Goal: Ask a question

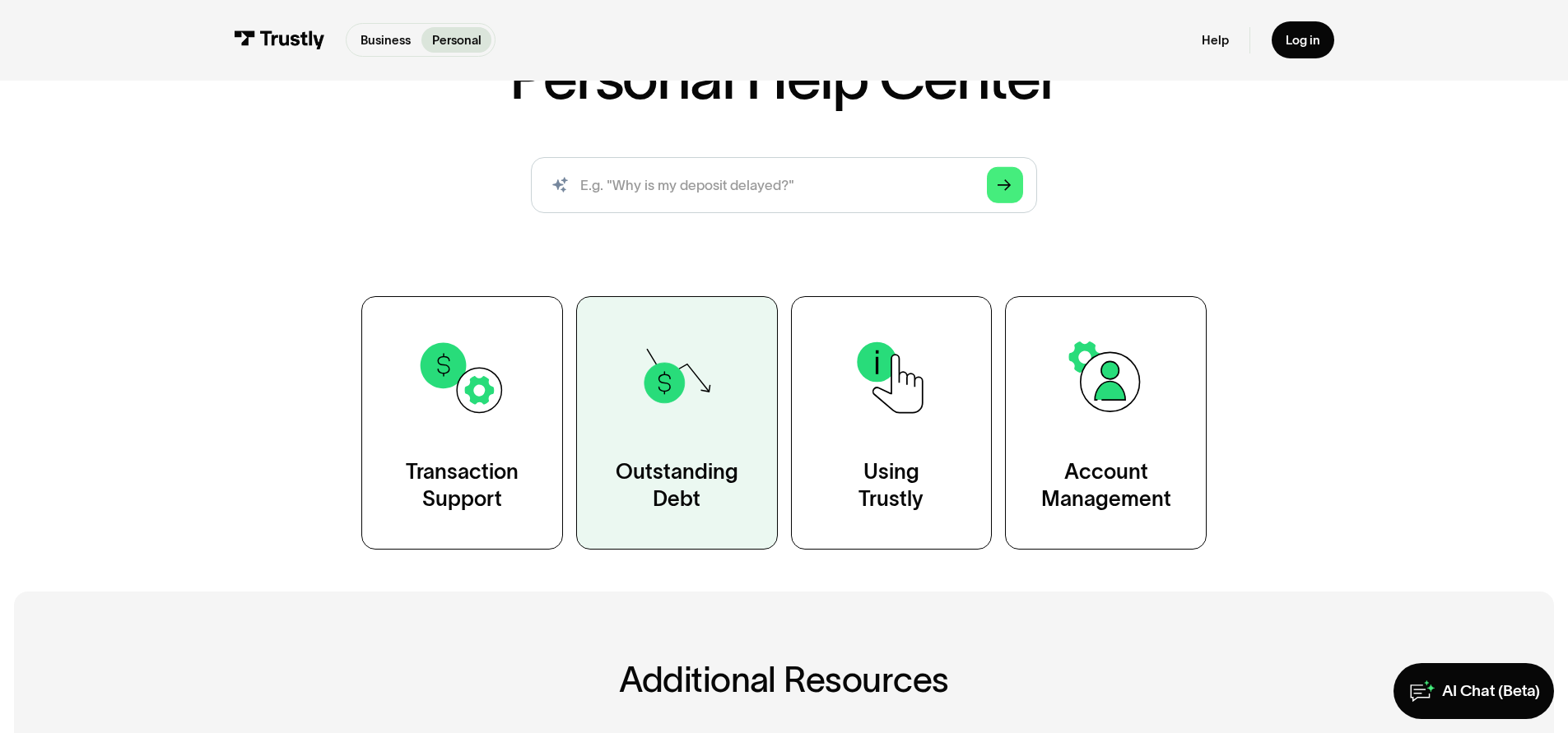
scroll to position [247, 0]
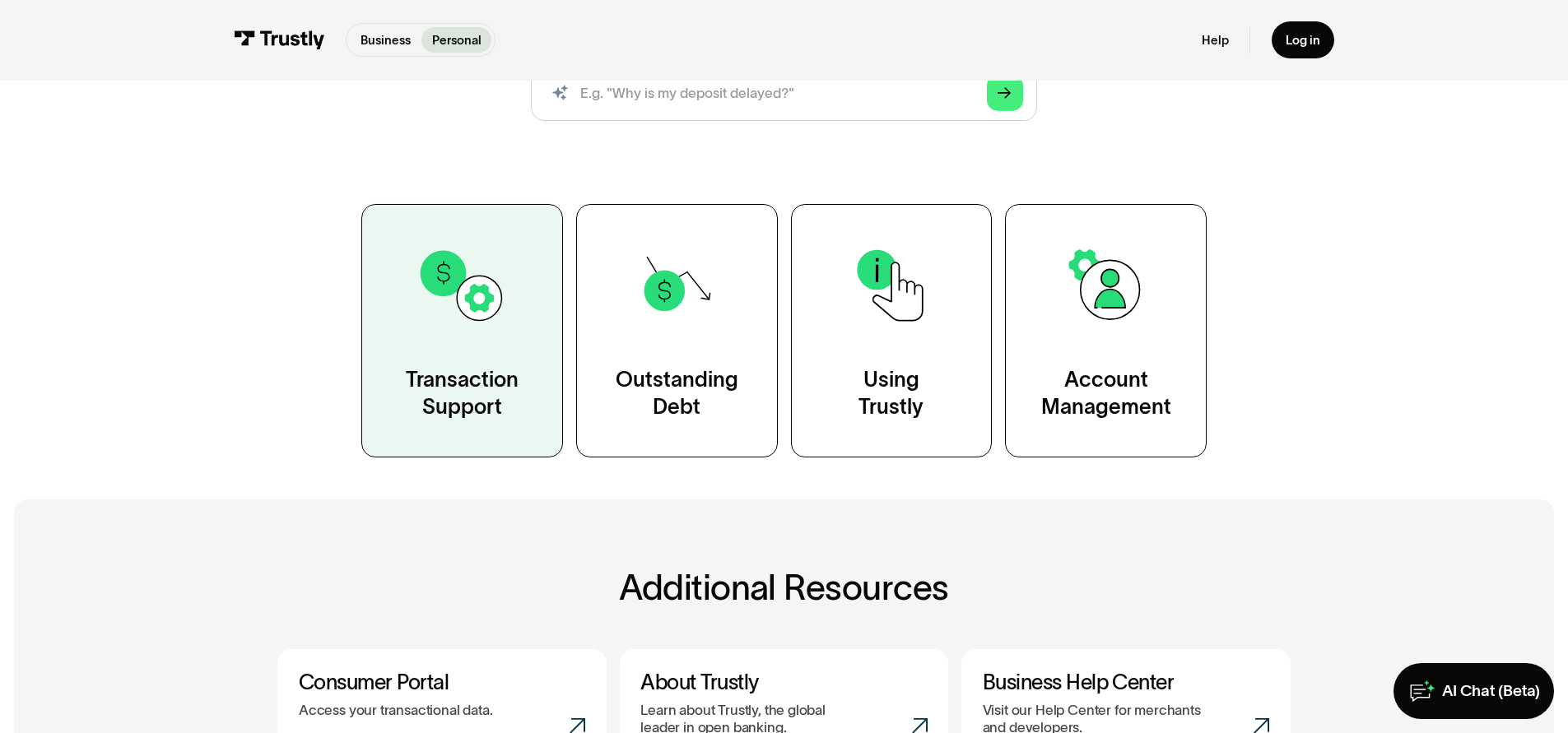
click at [526, 414] on link "Transaction Support" at bounding box center [462, 330] width 202 height 252
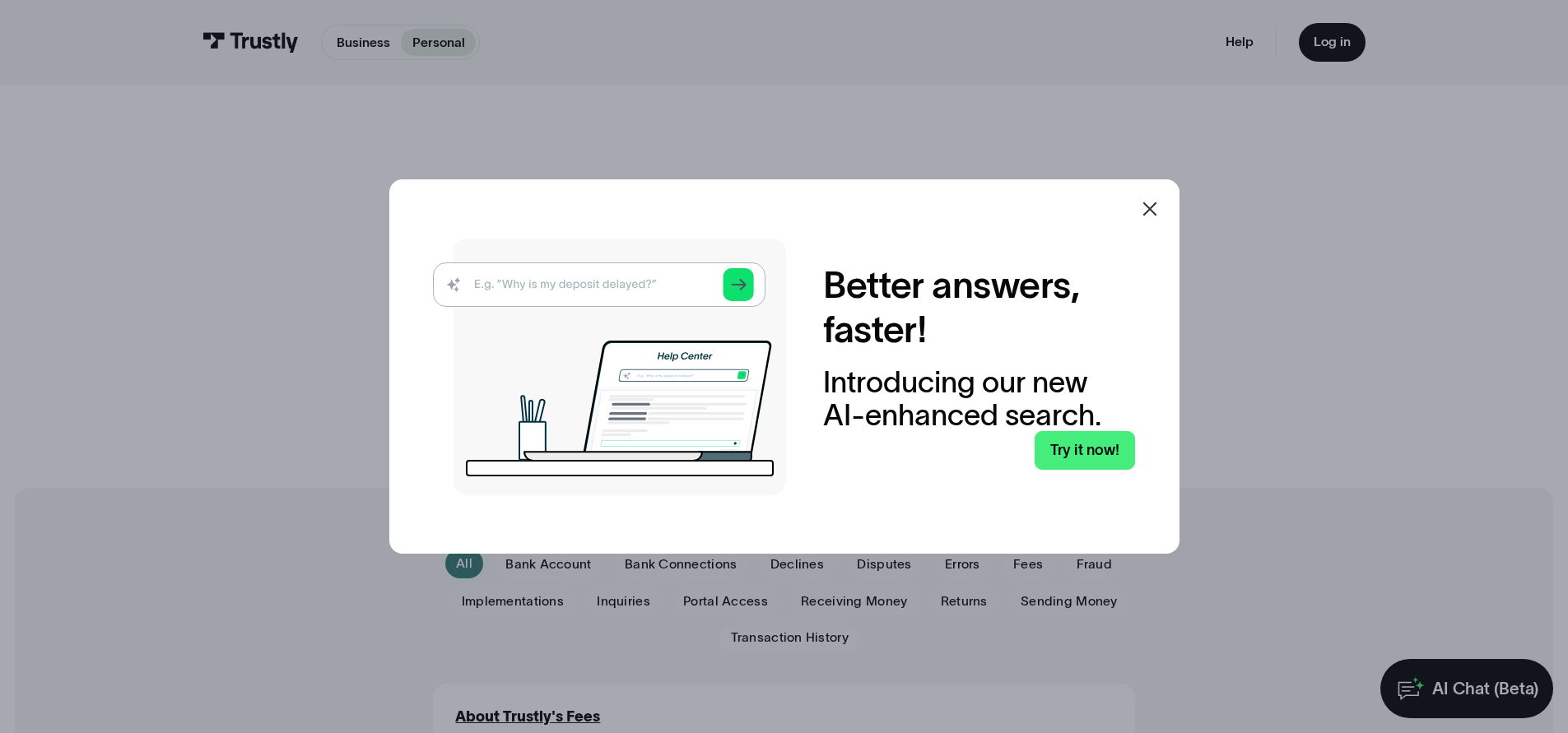
scroll to position [412, 0]
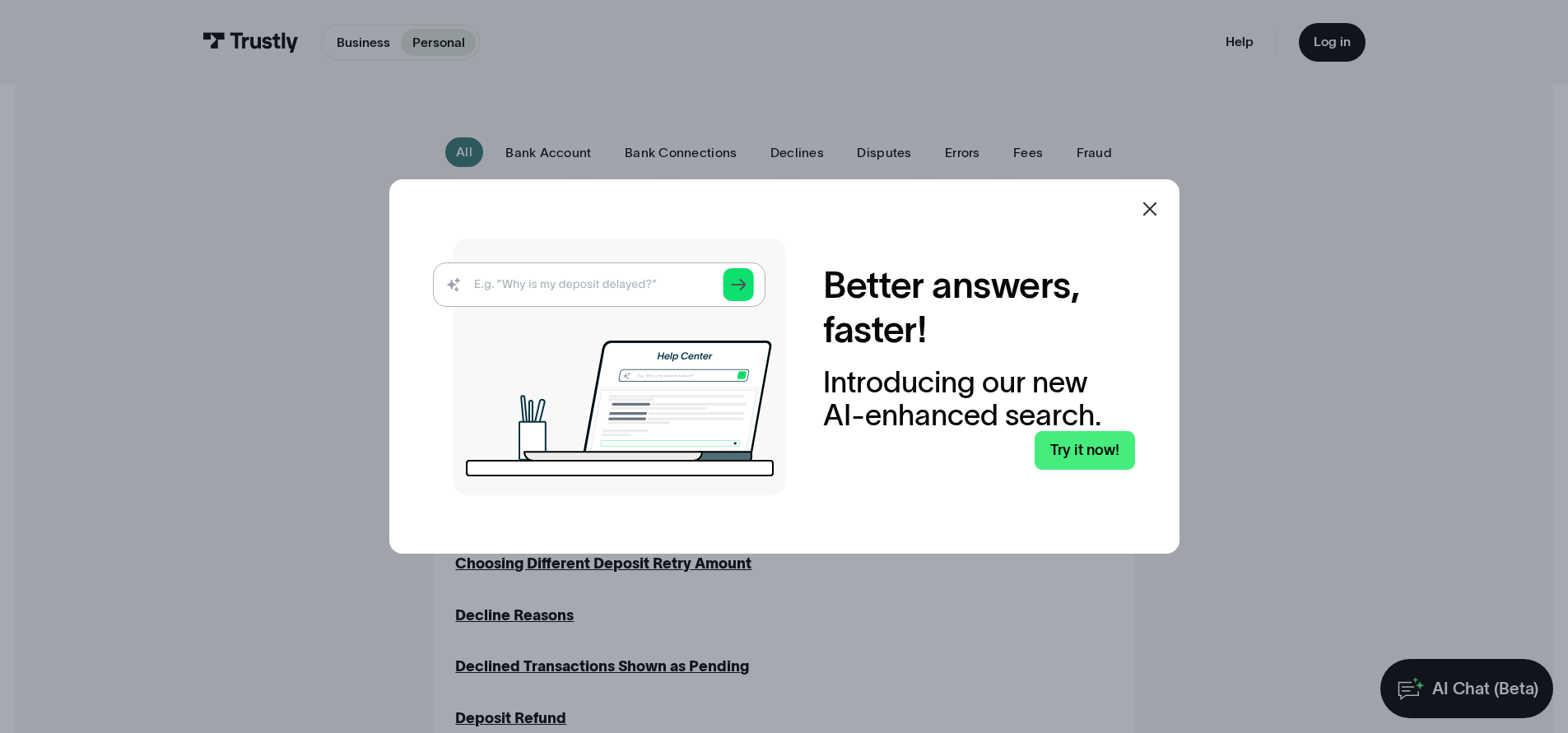
click at [1159, 204] on icon at bounding box center [1149, 209] width 19 height 19
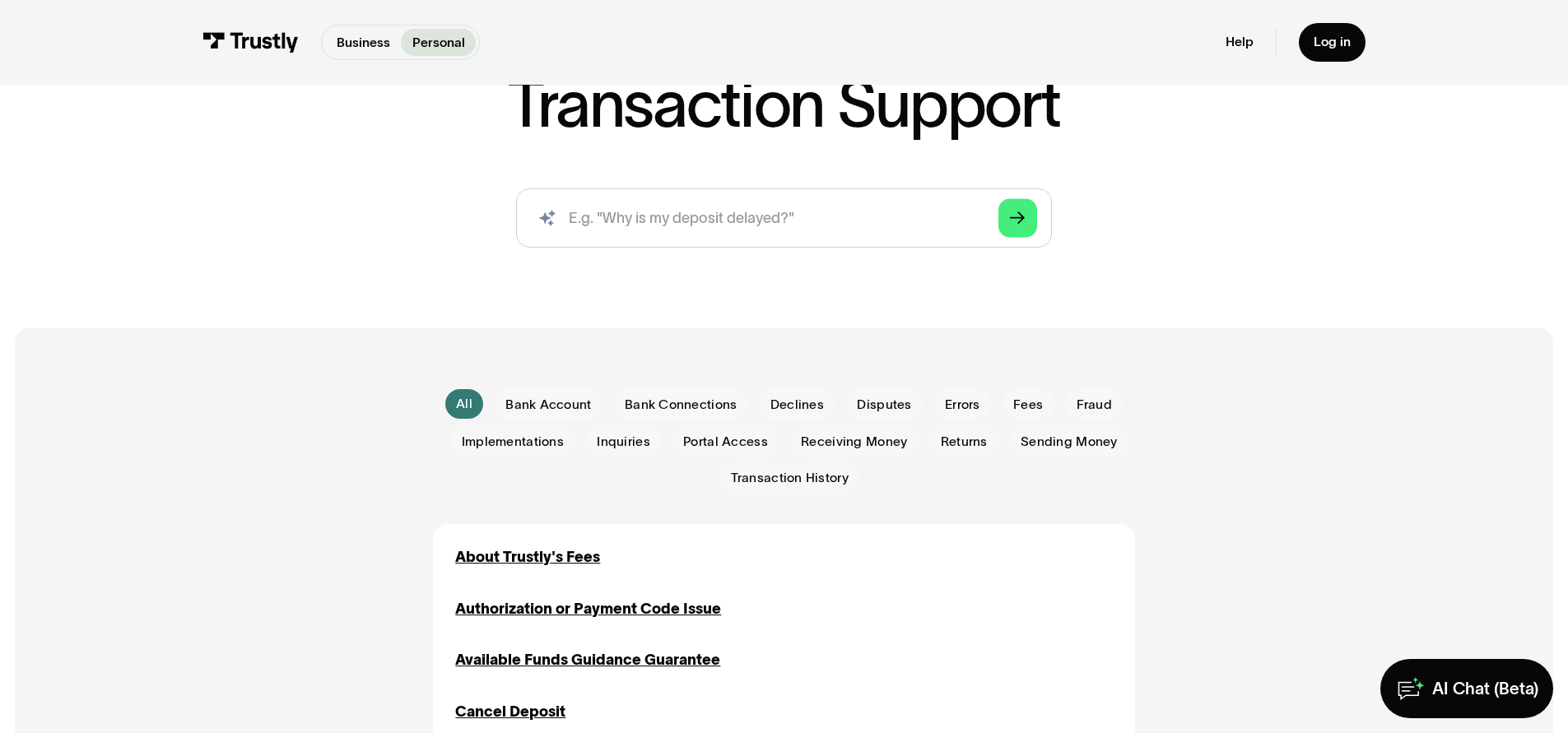
scroll to position [0, 0]
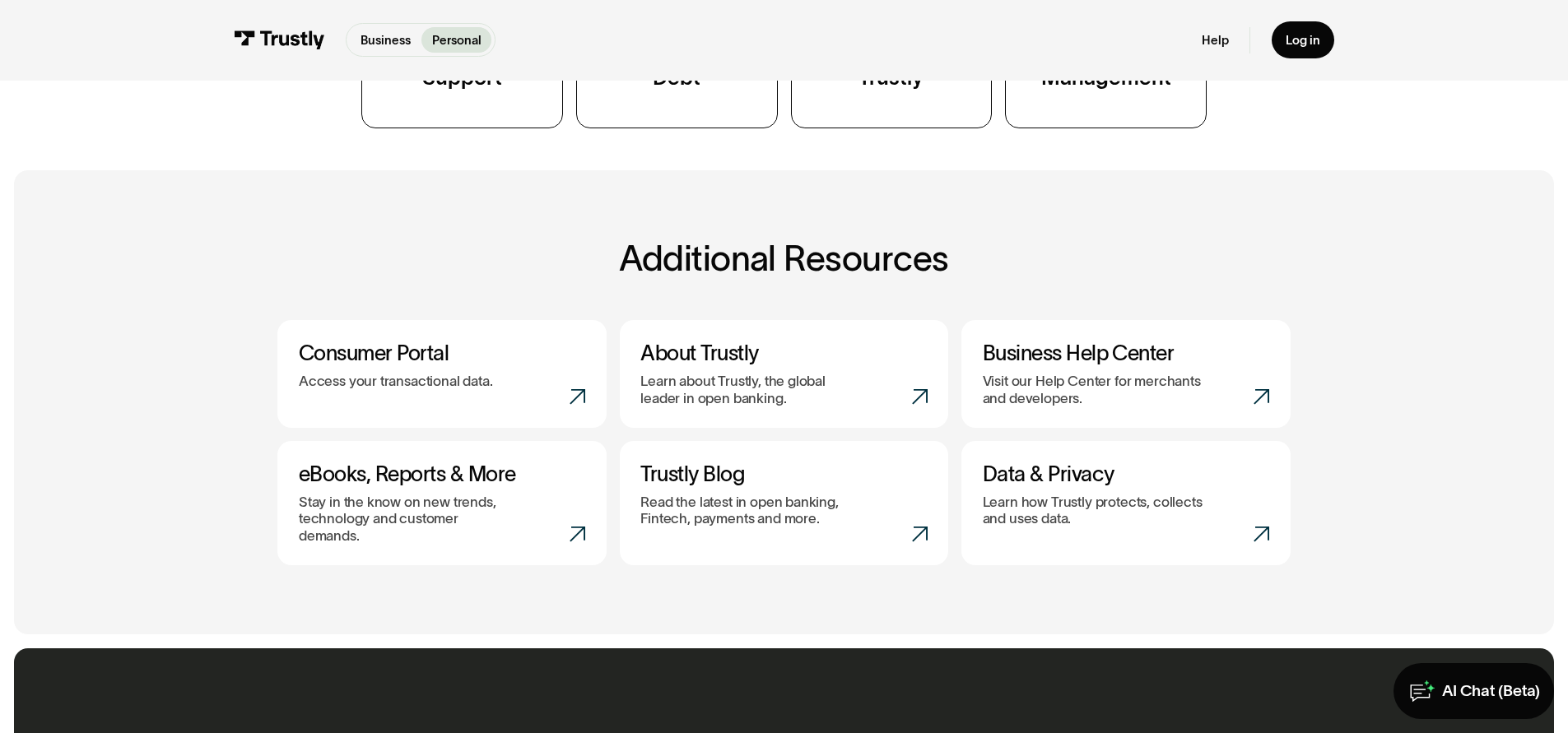
scroll to position [741, 0]
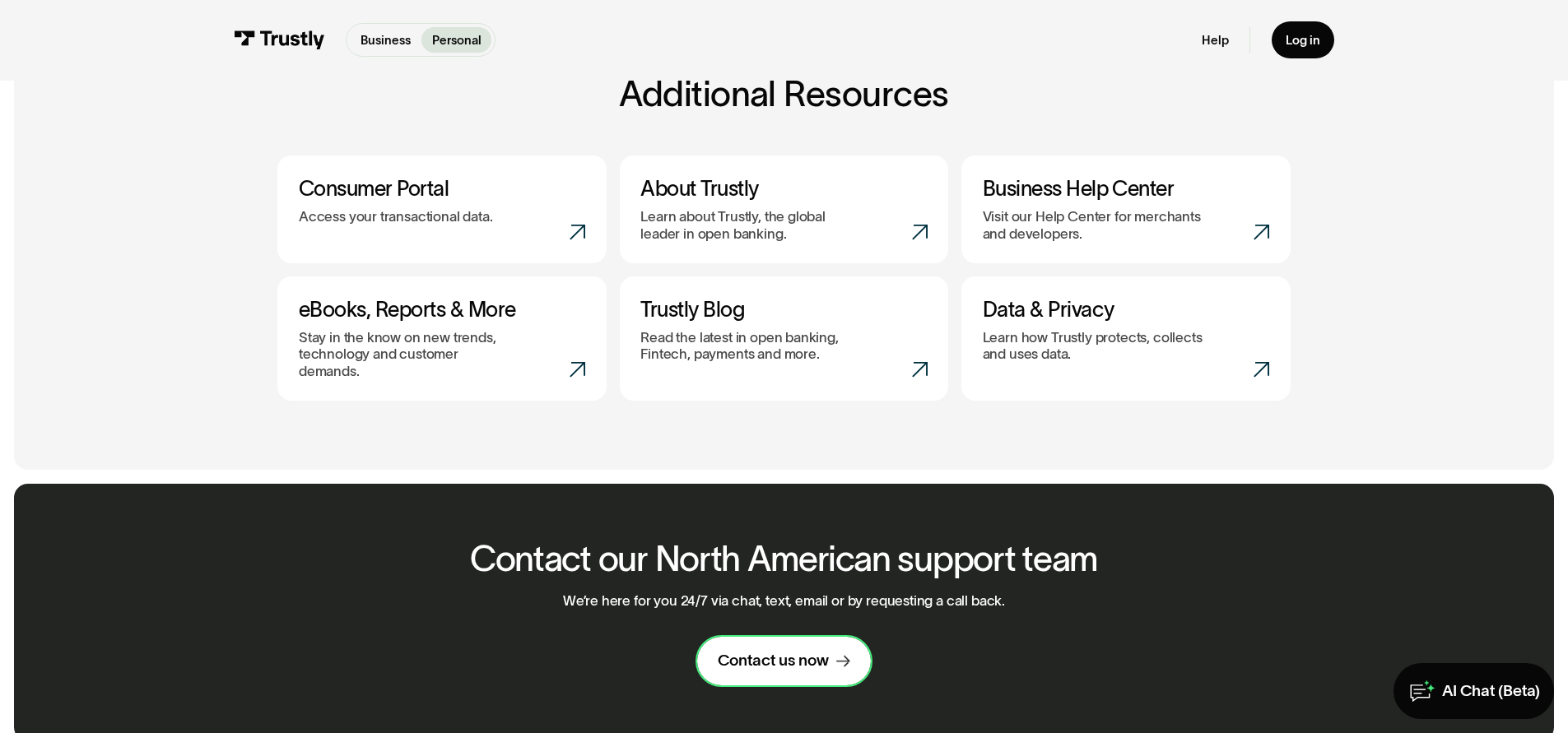
click at [791, 651] on div "Contact us now" at bounding box center [772, 660] width 111 height 20
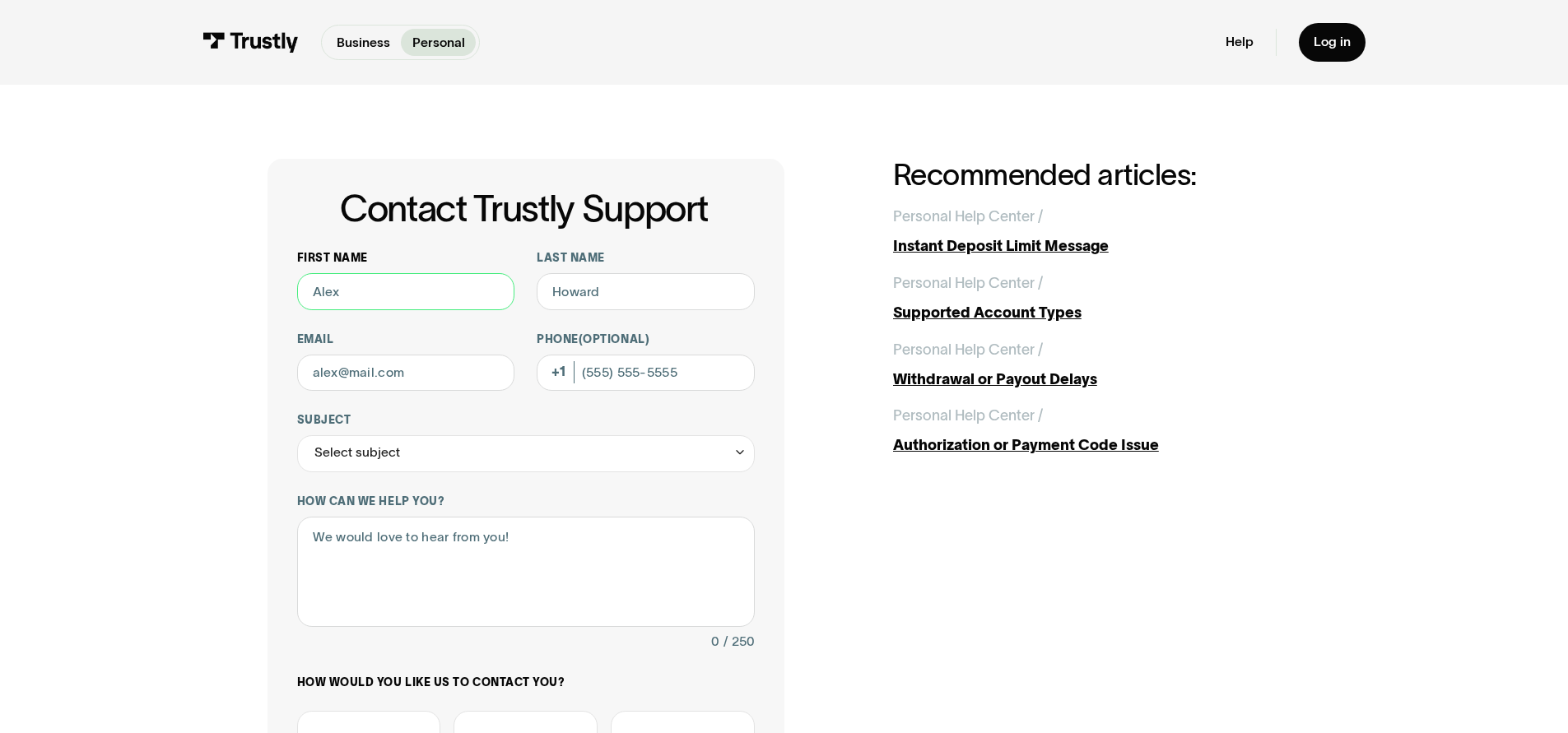
click at [418, 292] on input "First name" at bounding box center [406, 292] width 218 height 37
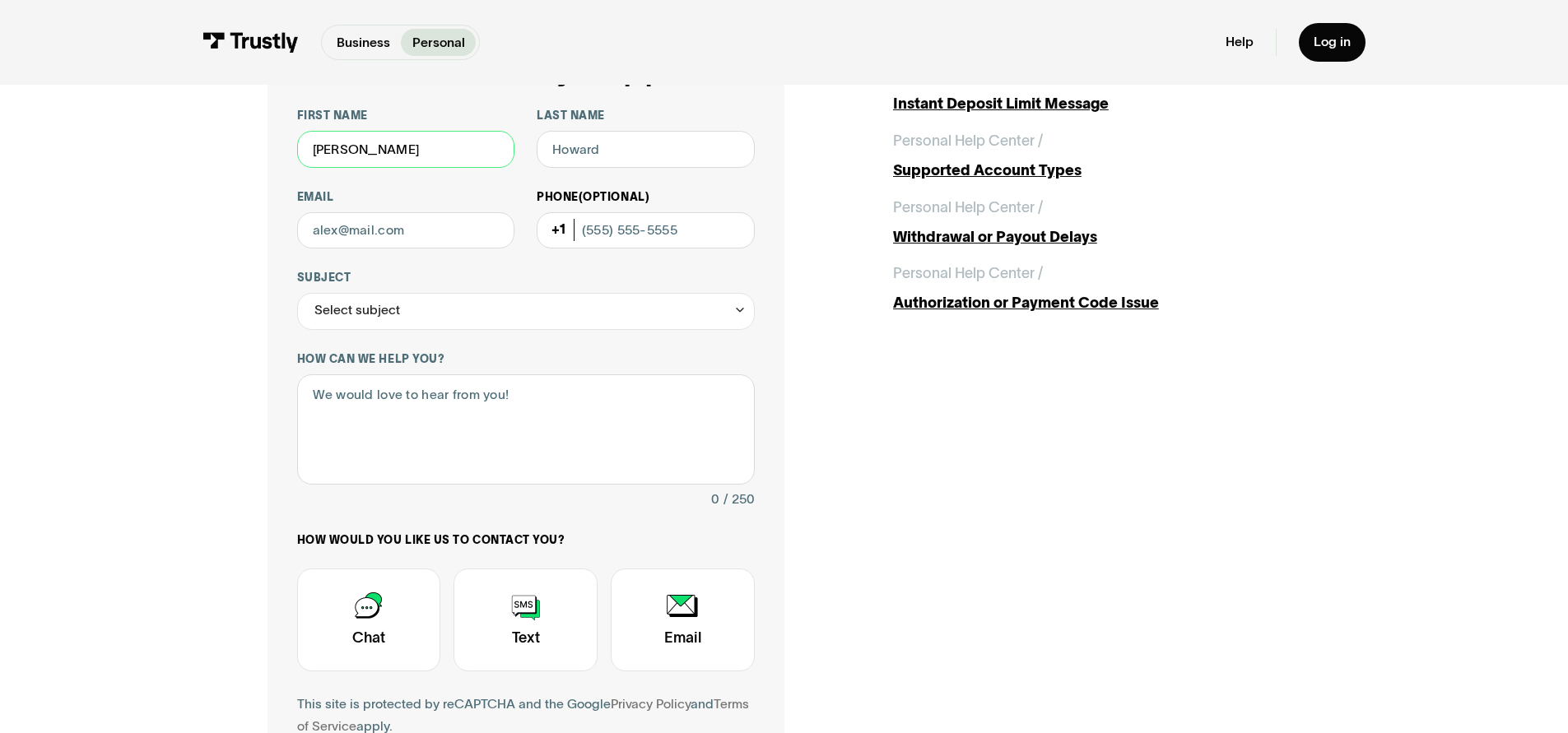
scroll to position [247, 0]
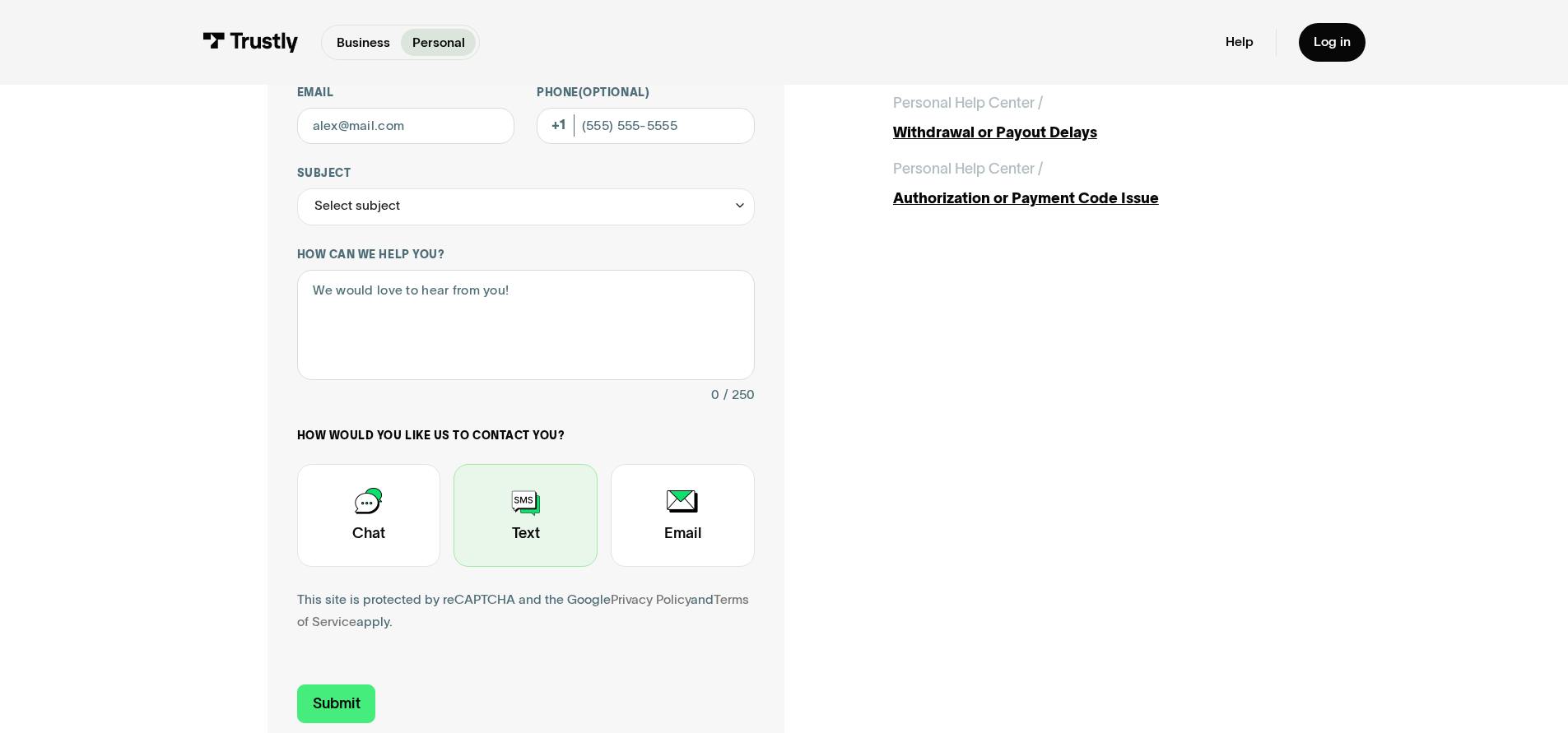
type input "MOHAMMED"
click at [513, 518] on div "Contact Trustly Support" at bounding box center [525, 515] width 144 height 103
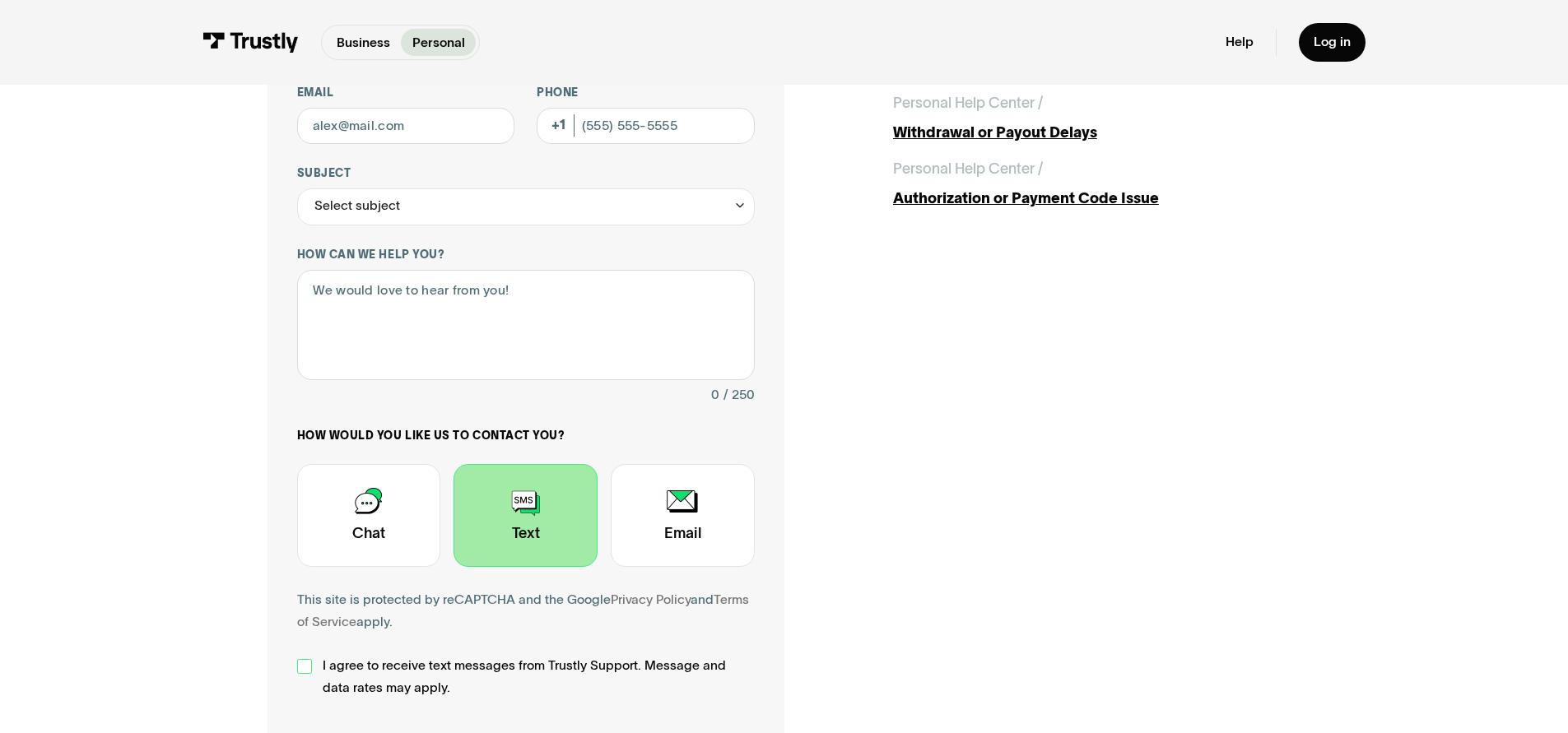
click at [306, 668] on div "Contact Trustly Support" at bounding box center [304, 666] width 15 height 15
click at [518, 540] on div "Contact Trustly Support" at bounding box center [525, 515] width 144 height 103
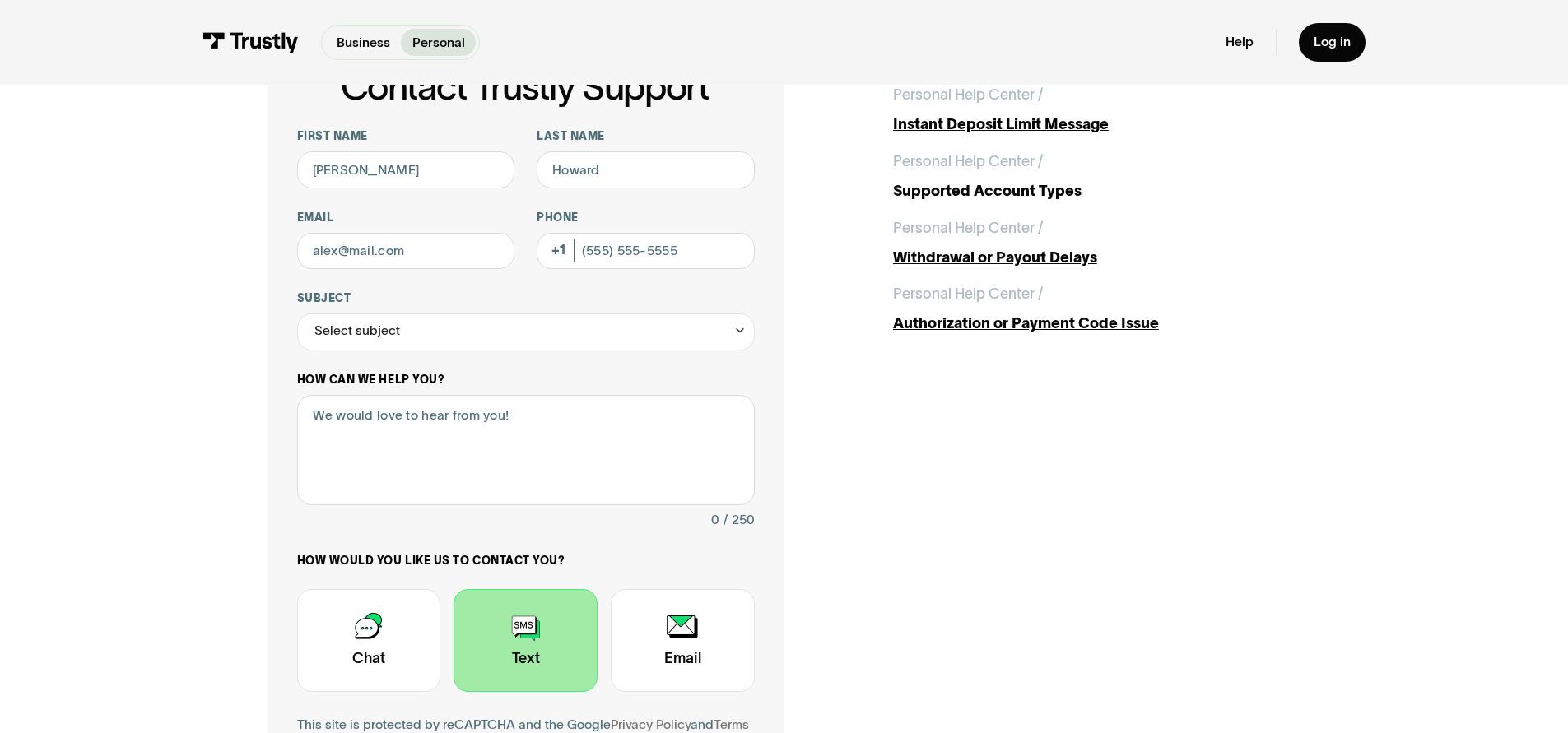
scroll to position [82, 0]
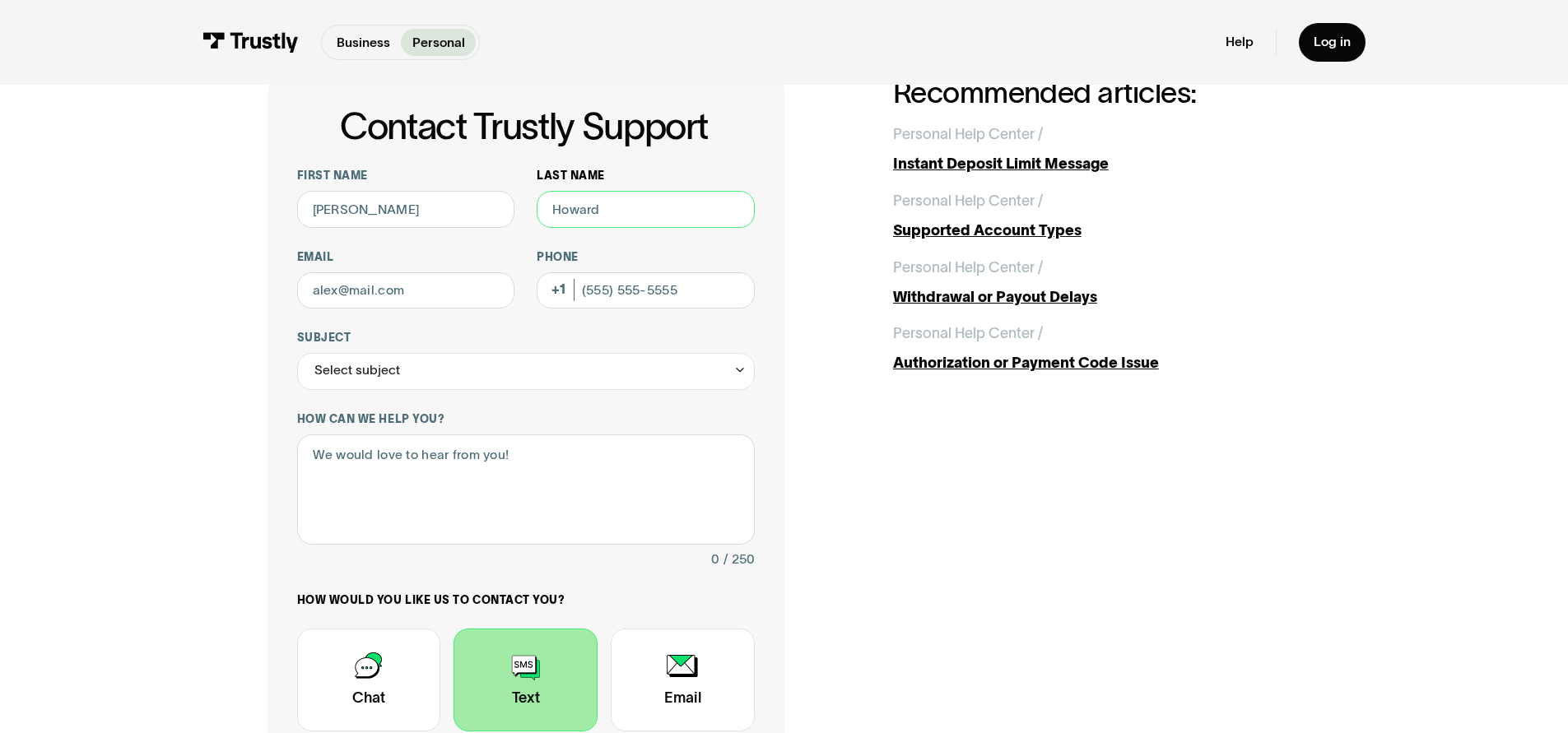
click at [590, 217] on input "Last name" at bounding box center [646, 209] width 218 height 37
type input "ISLAM"
click at [471, 287] on input "Email" at bounding box center [406, 291] width 218 height 37
type input "islamm17@gmail.com"
click at [707, 284] on input "Phone (Optional)" at bounding box center [646, 291] width 218 height 37
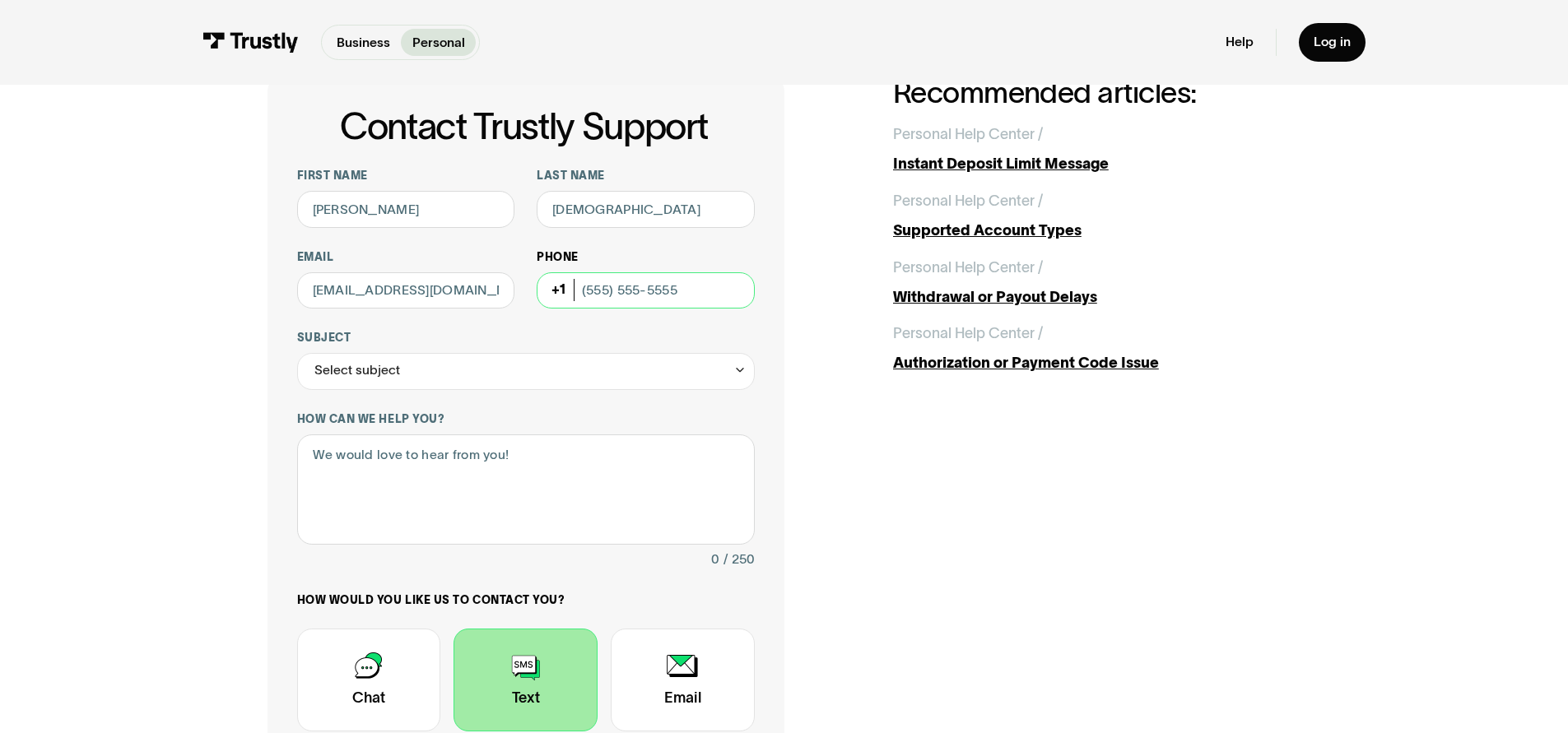
type input "(703) 314-1587"
click at [724, 373] on div "Select subject" at bounding box center [525, 371] width 457 height 37
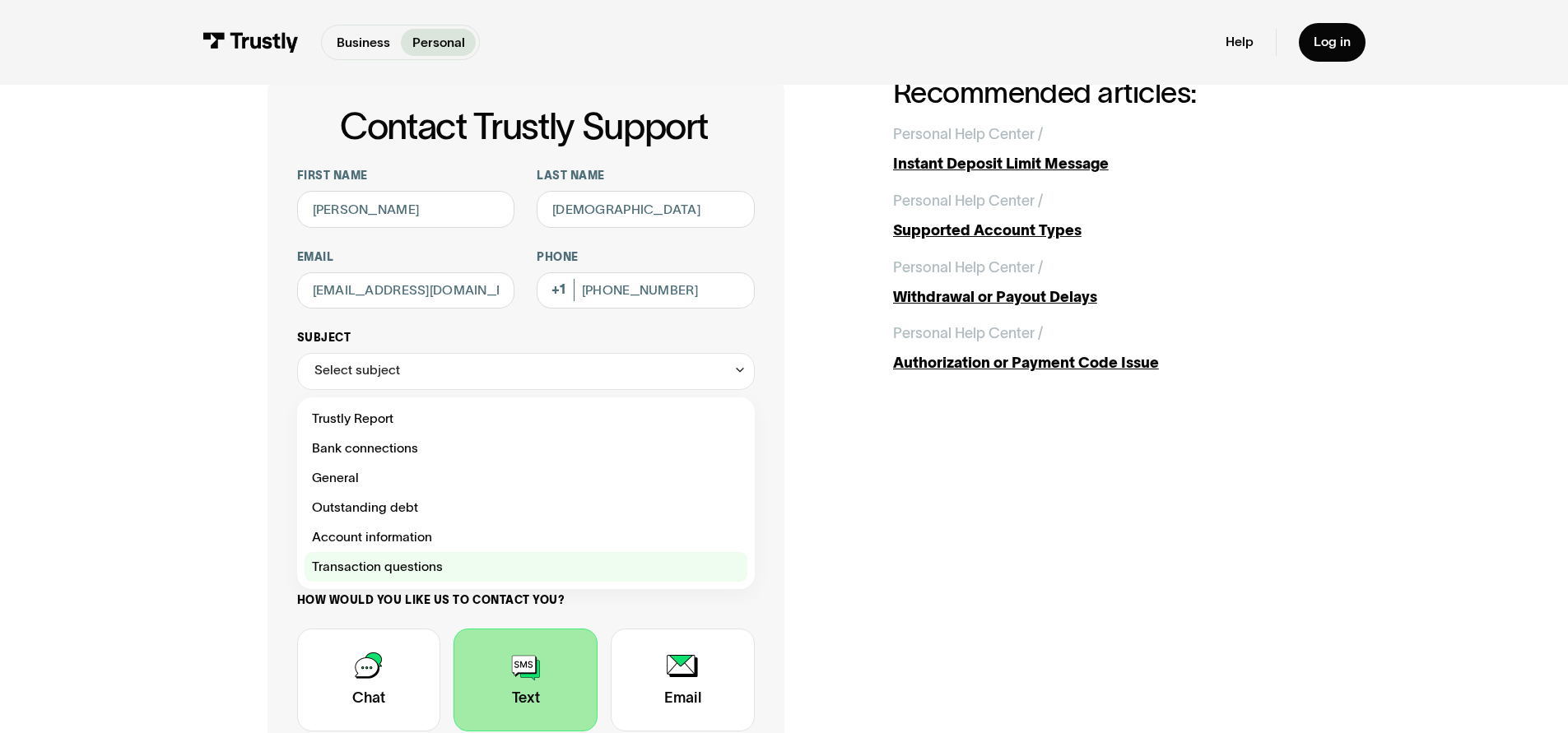
click at [374, 571] on div "Contact Trustly Support" at bounding box center [526, 567] width 443 height 30
type input "**********"
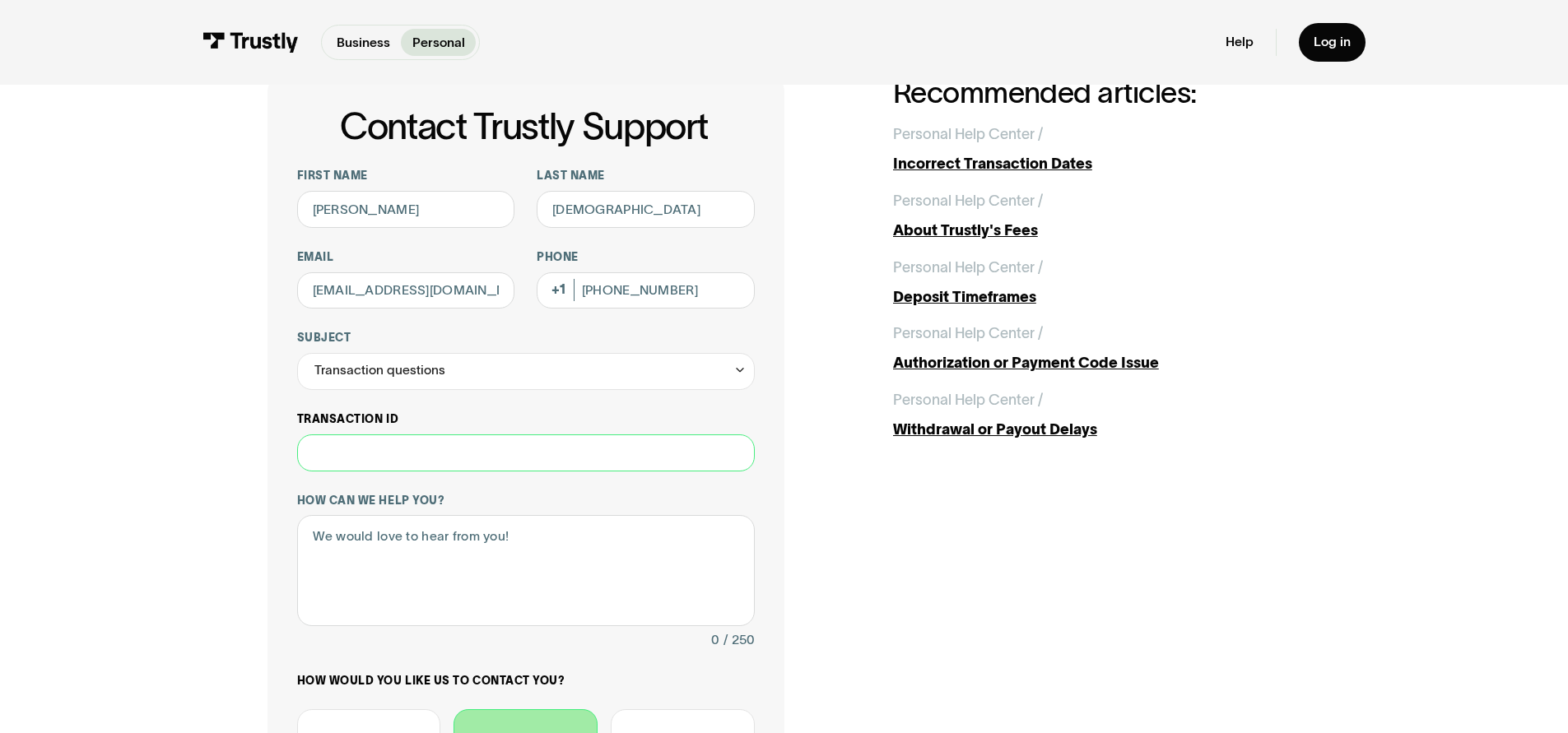
click at [390, 460] on input "Transaction ID" at bounding box center [525, 453] width 457 height 37
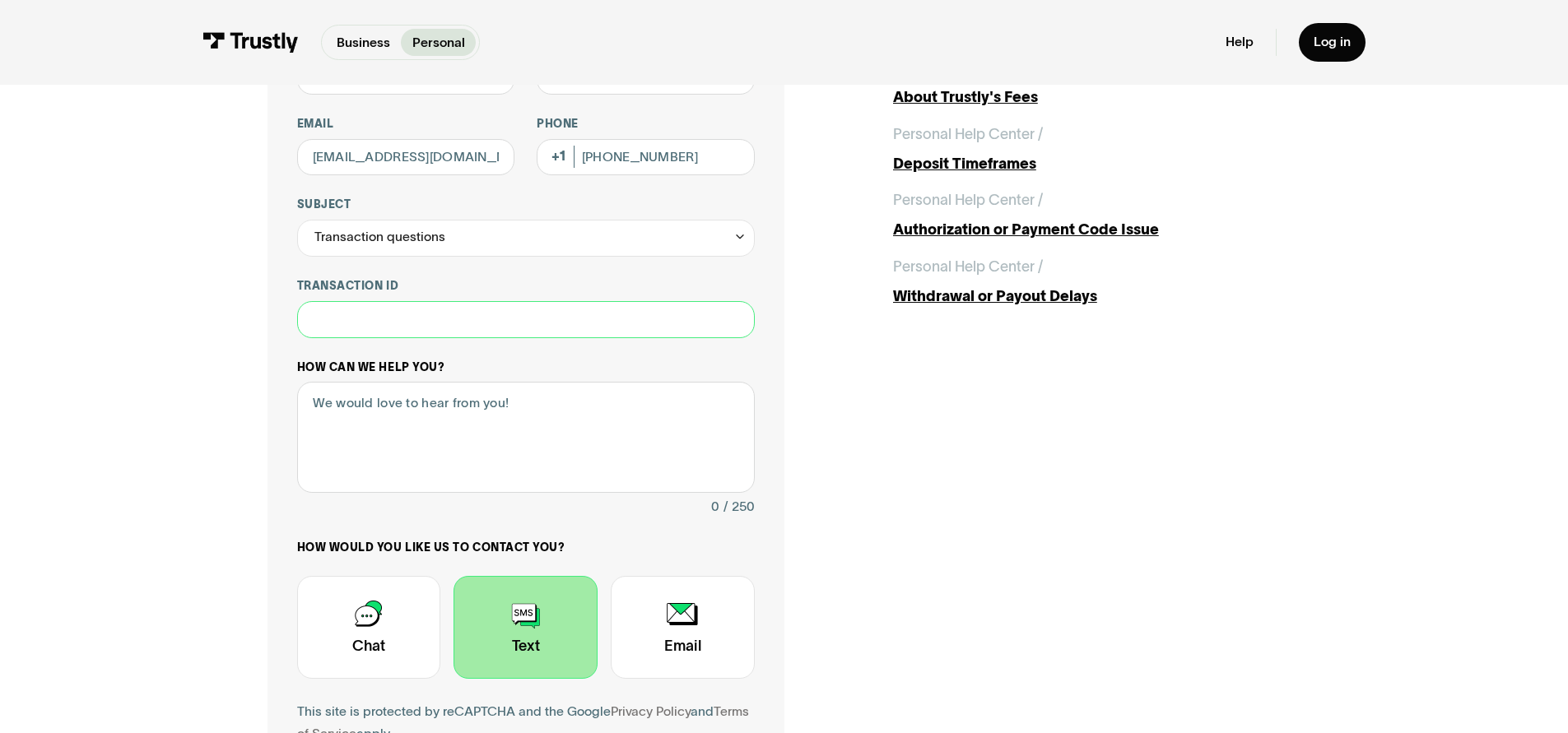
scroll to position [330, 0]
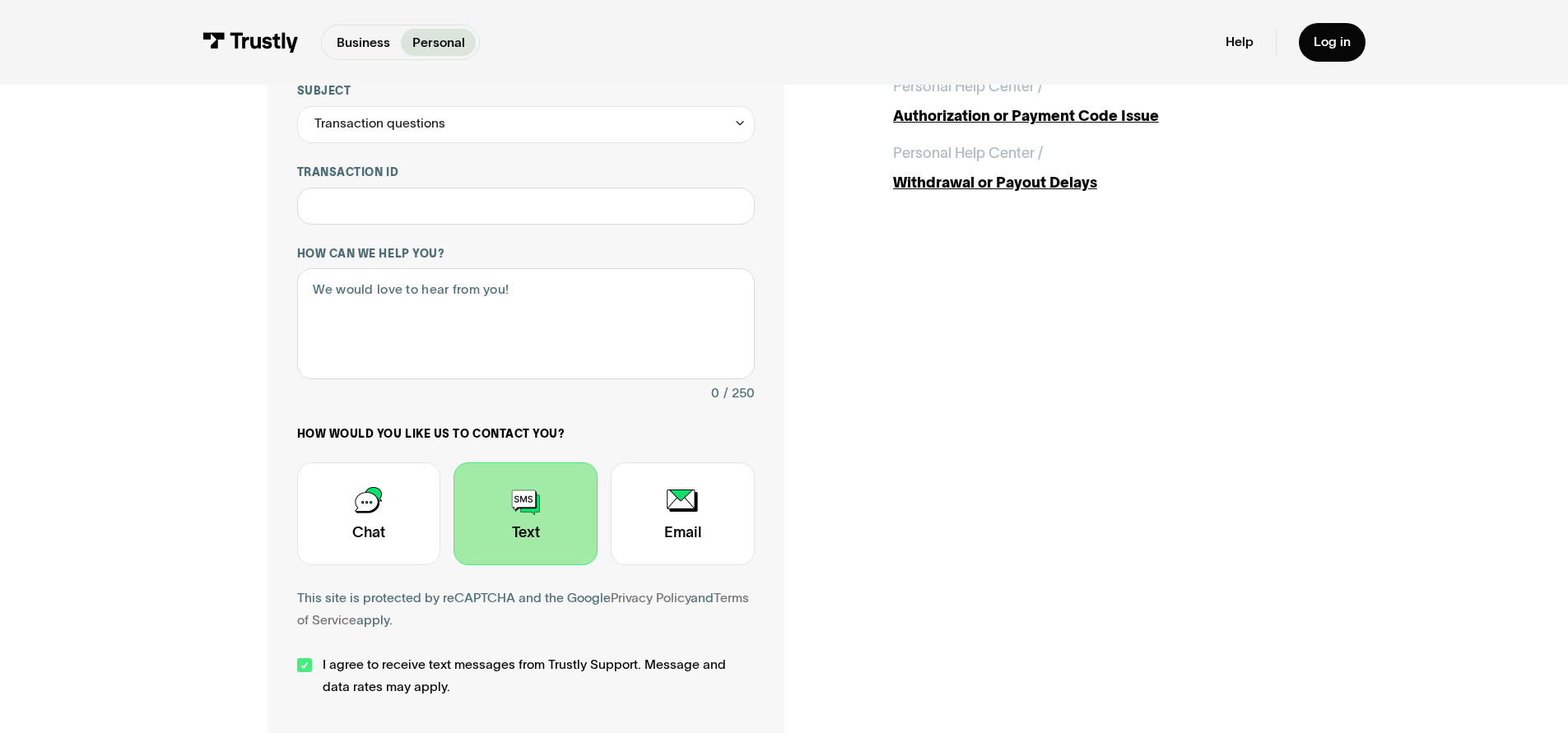
click at [521, 529] on div "Contact Trustly Support" at bounding box center [525, 513] width 144 height 103
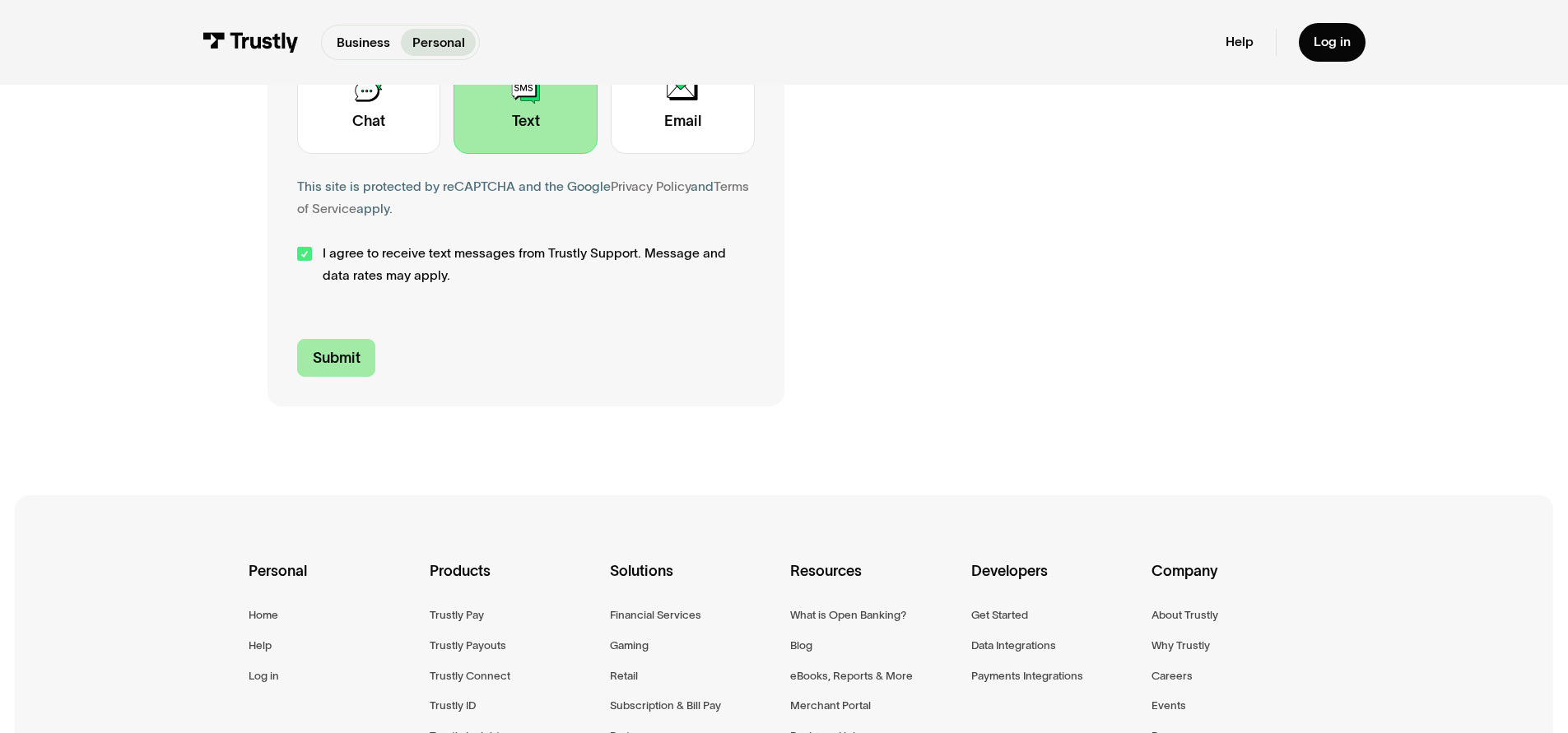
click at [356, 366] on input "Submit" at bounding box center [336, 359] width 79 height 39
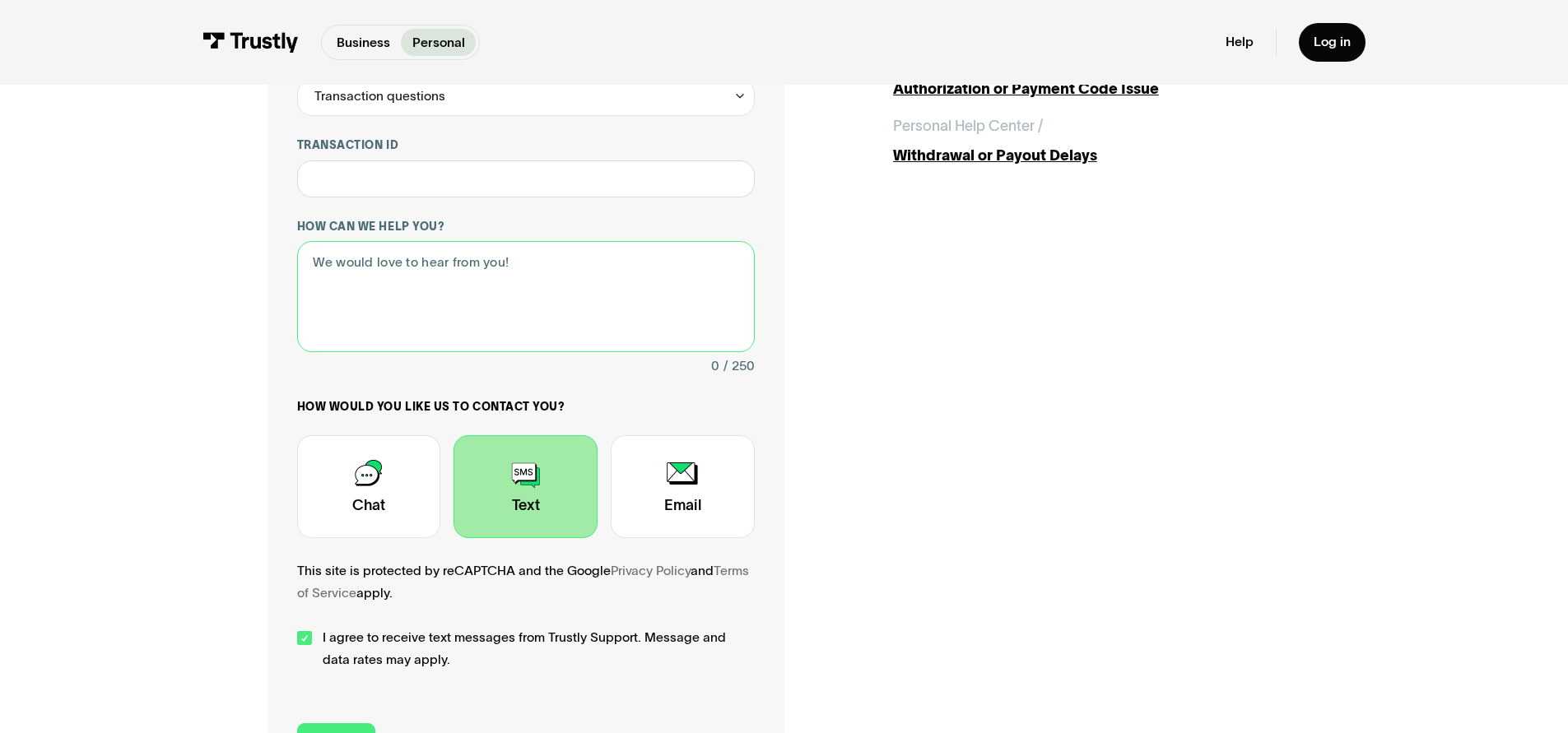
scroll to position [354, 0]
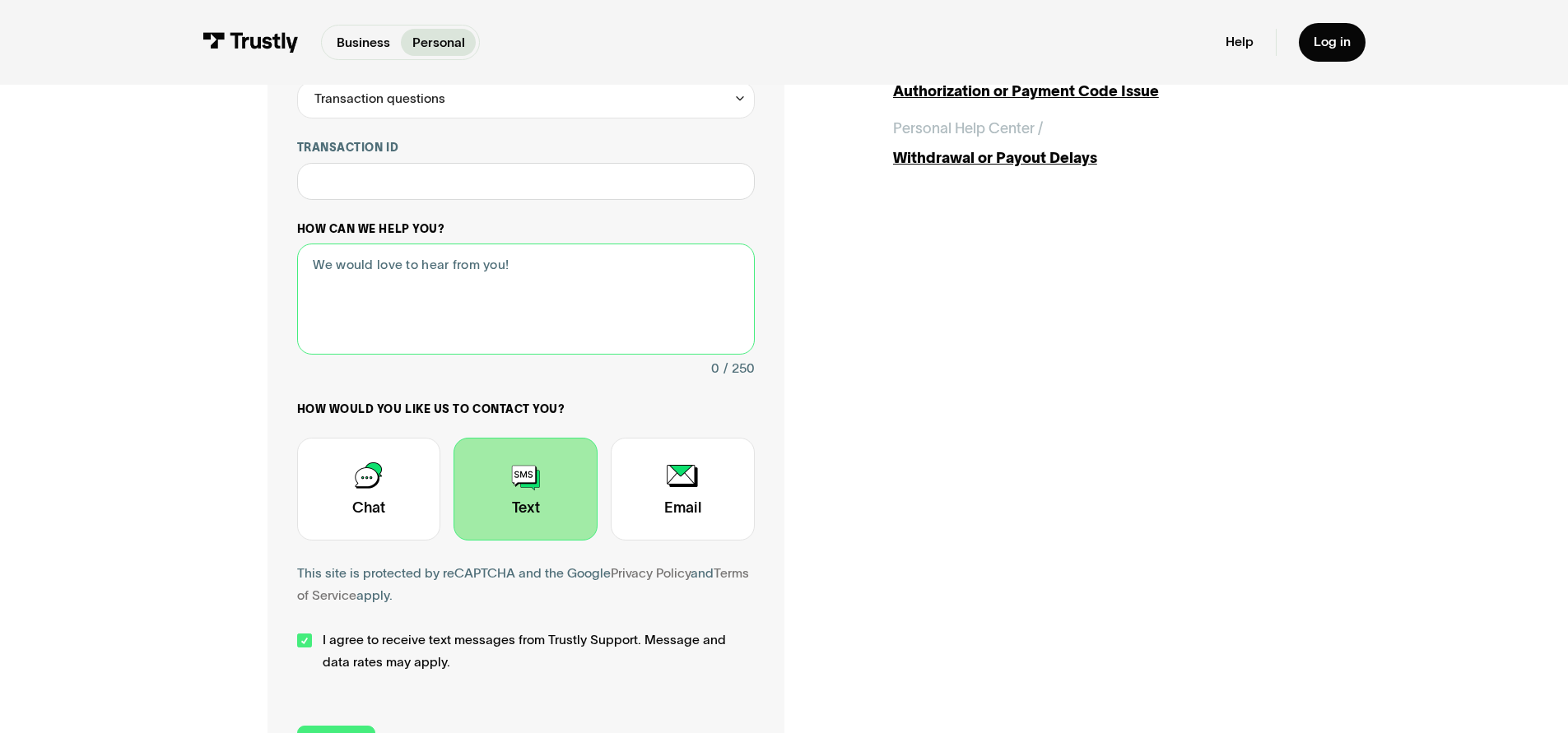
click at [417, 335] on textarea "How can we help you?" at bounding box center [525, 299] width 457 height 111
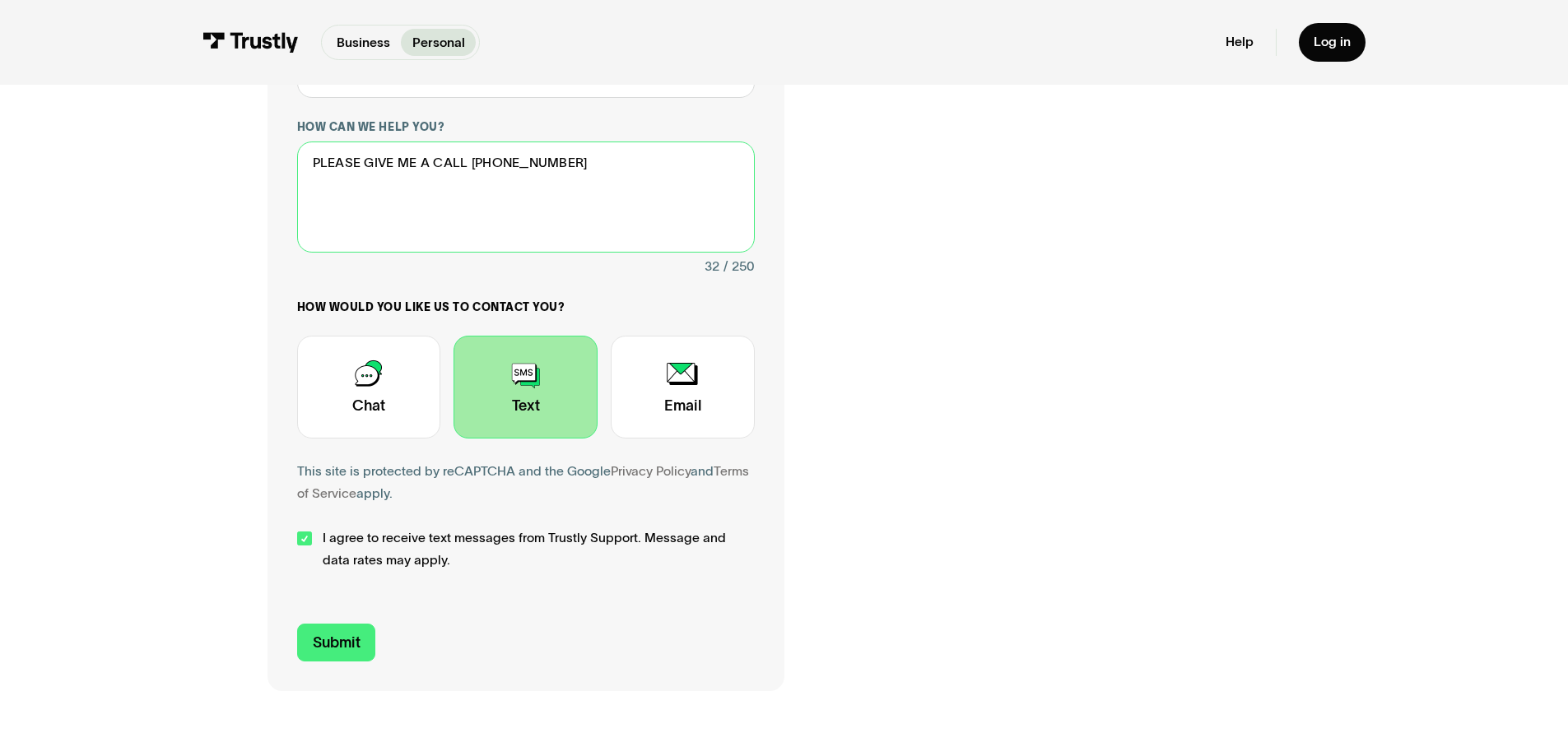
scroll to position [518, 0]
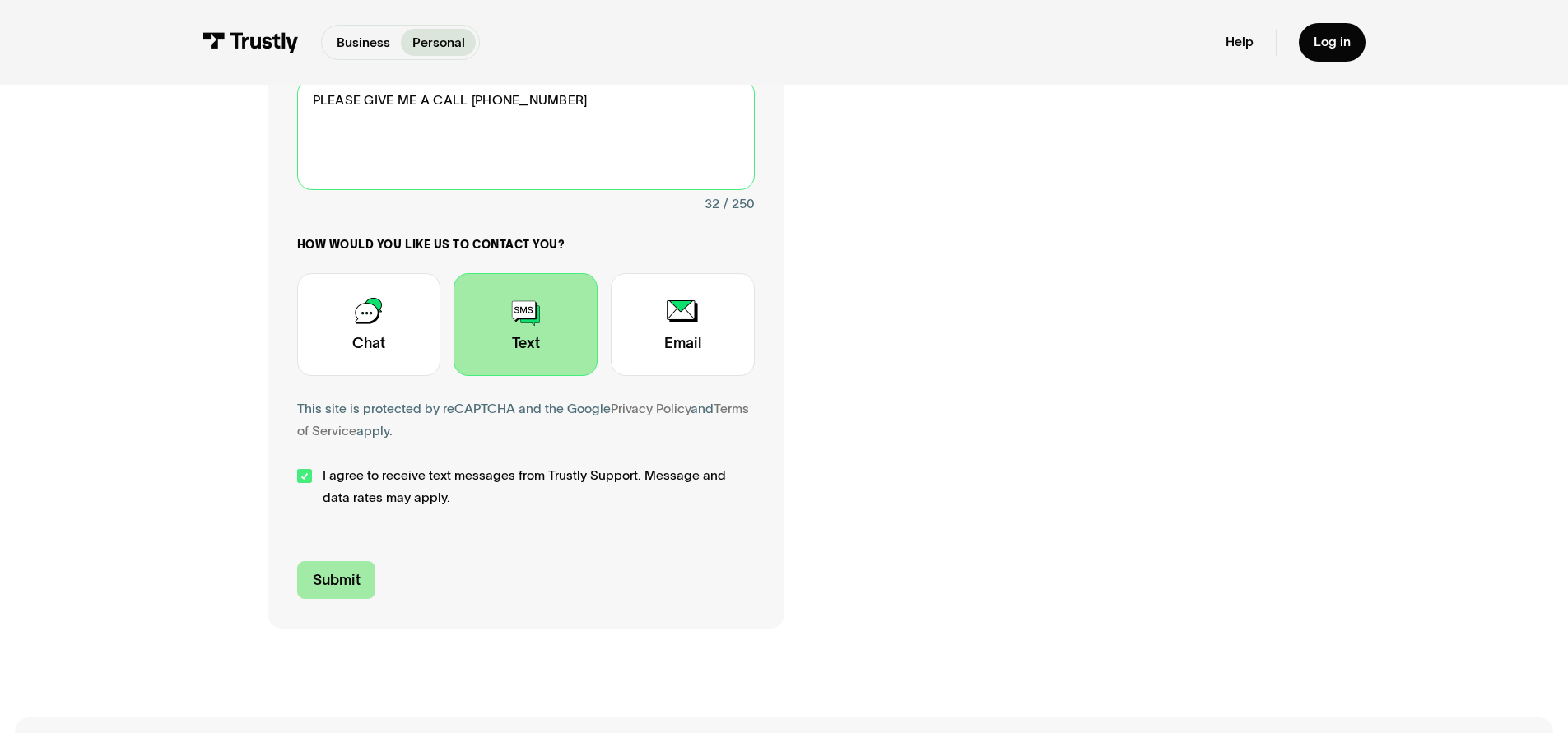
type textarea "PLEASE GIVE ME A CALL 7033141587"
click at [348, 573] on input "Submit" at bounding box center [336, 581] width 79 height 39
type input "+17033141587"
